Goal: Task Accomplishment & Management: Use online tool/utility

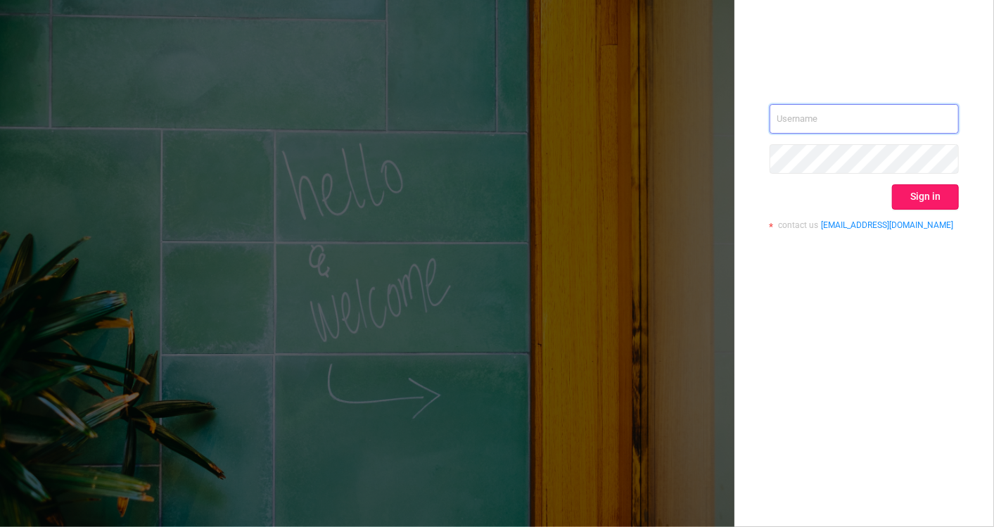
type input "[EMAIL_ADDRESS][DOMAIN_NAME]"
click at [935, 194] on button "Sign in" at bounding box center [925, 196] width 67 height 25
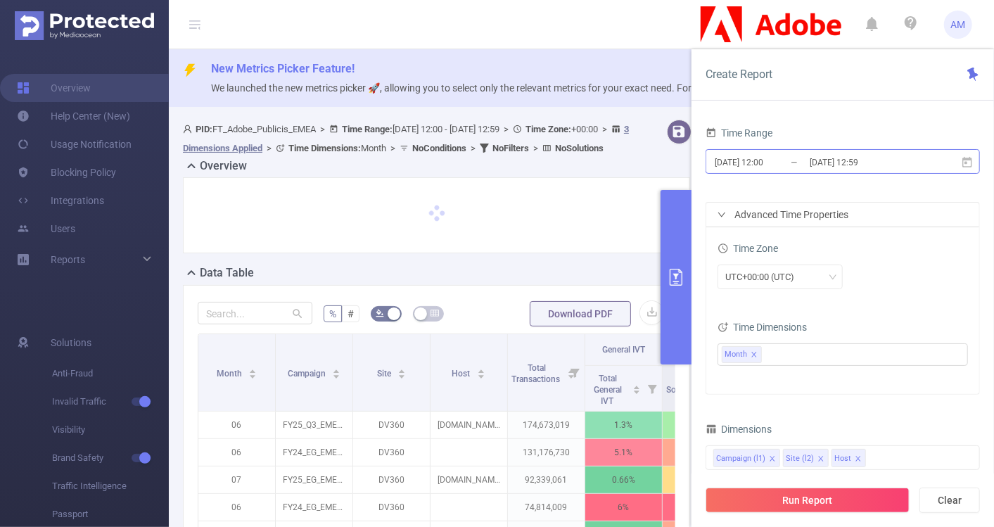
click at [780, 162] on input "[DATE] 12:00" at bounding box center [771, 162] width 114 height 19
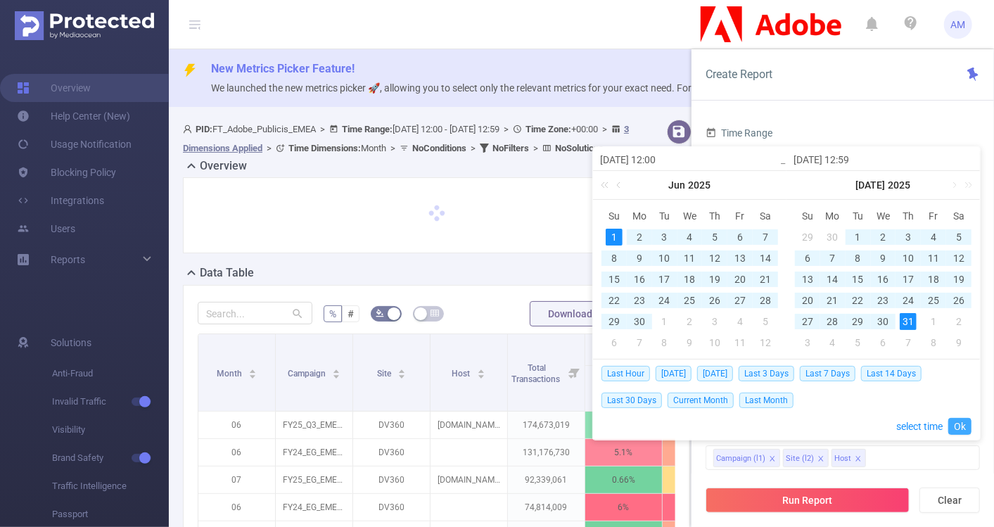
click at [954, 424] on link "Ok" at bounding box center [960, 426] width 23 height 17
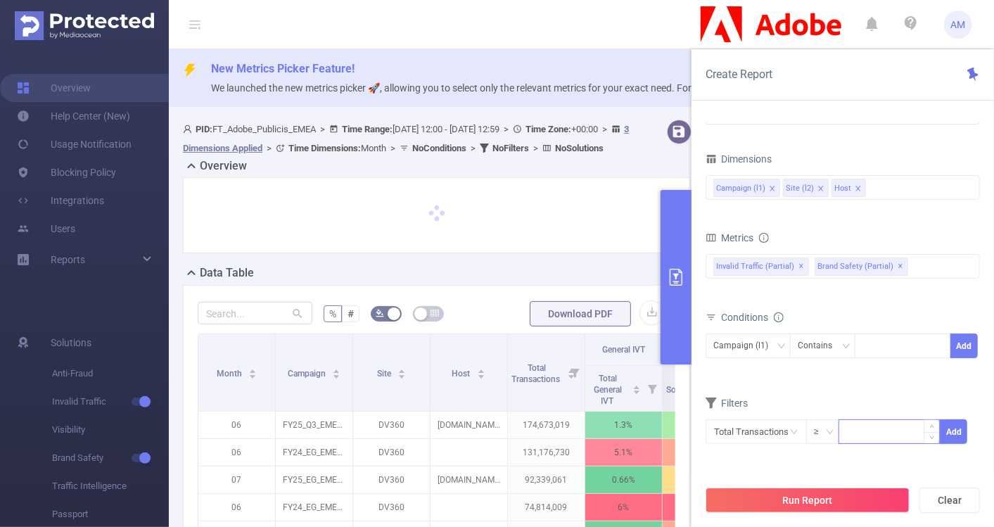
click at [859, 432] on input at bounding box center [890, 430] width 100 height 21
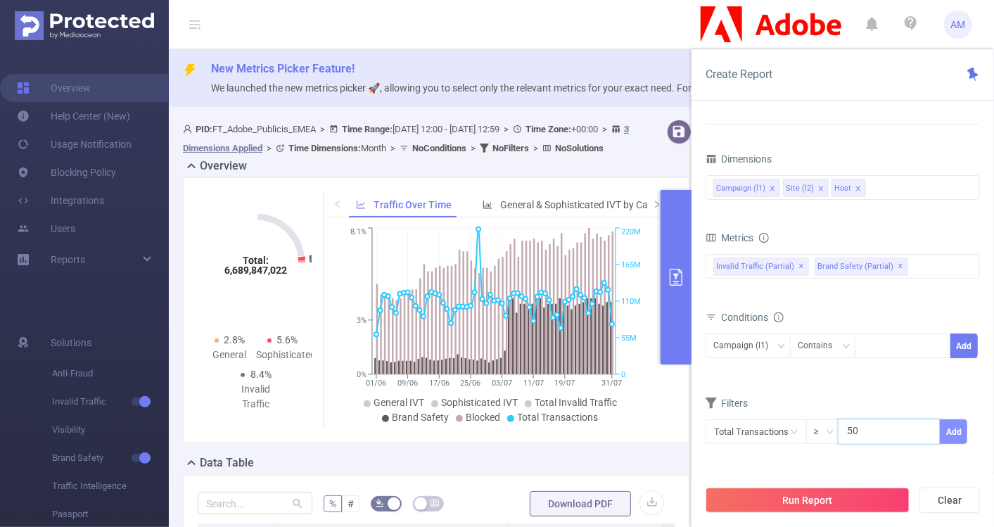
type input "50"
click at [955, 434] on button "Add" at bounding box center [953, 431] width 27 height 25
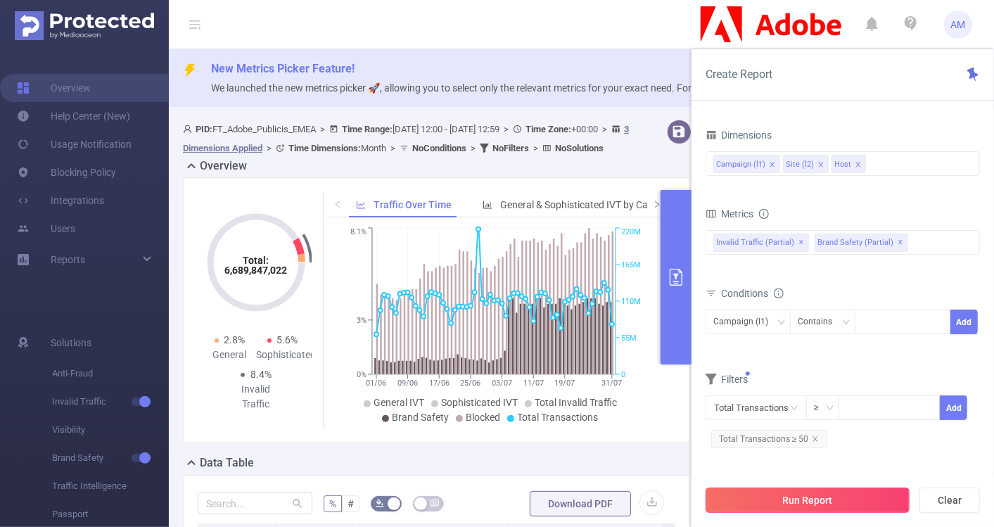
click at [832, 498] on button "Run Report" at bounding box center [808, 500] width 204 height 25
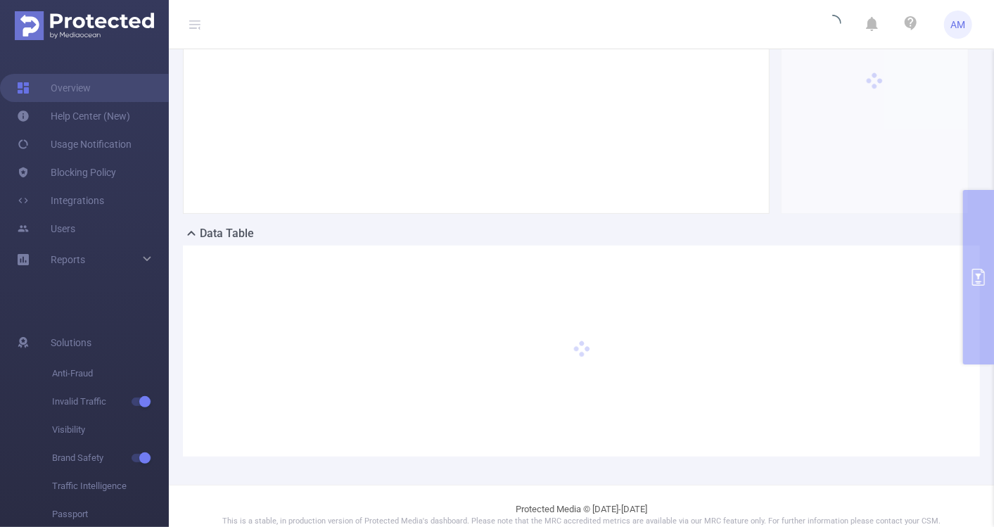
scroll to position [246, 0]
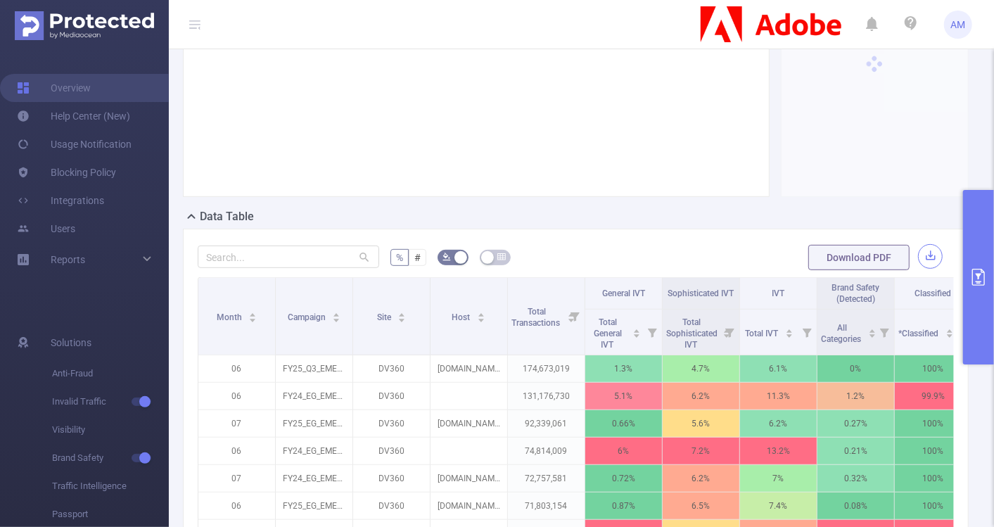
click at [918, 255] on button "button" at bounding box center [930, 256] width 25 height 25
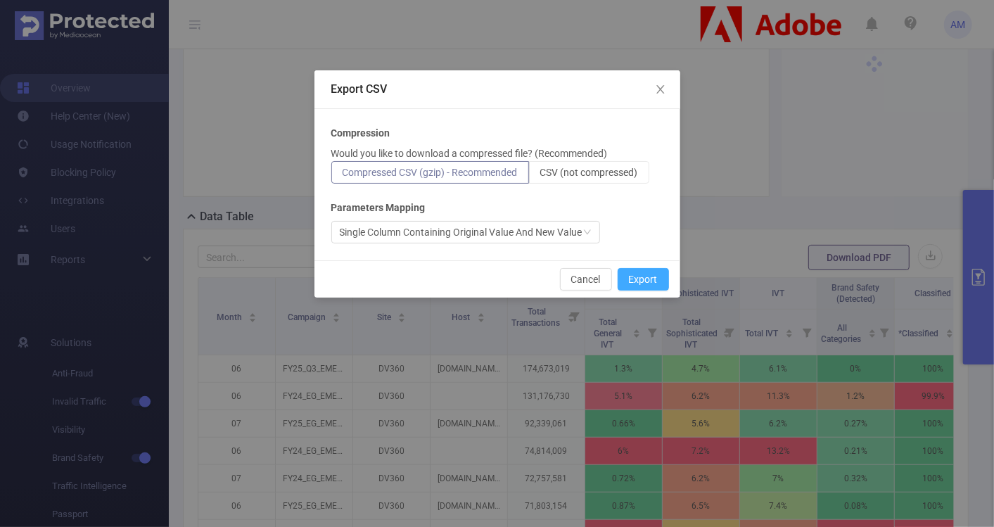
click at [654, 276] on button "Export" at bounding box center [643, 279] width 51 height 23
